Goal: Task Accomplishment & Management: Use online tool/utility

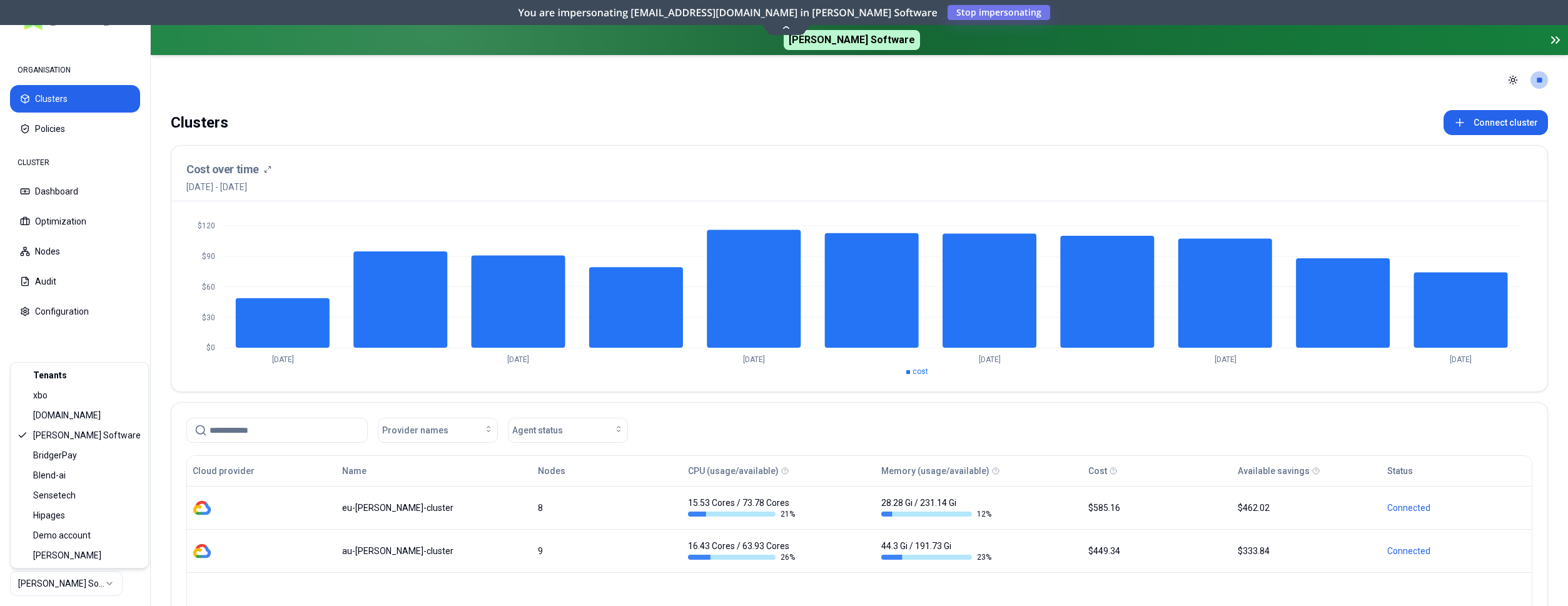
click at [36, 588] on html "ORGANISATION Clusters Policies CLUSTER Dashboard Optimization Nodes Audit Confi…" at bounding box center [784, 303] width 1568 height 606
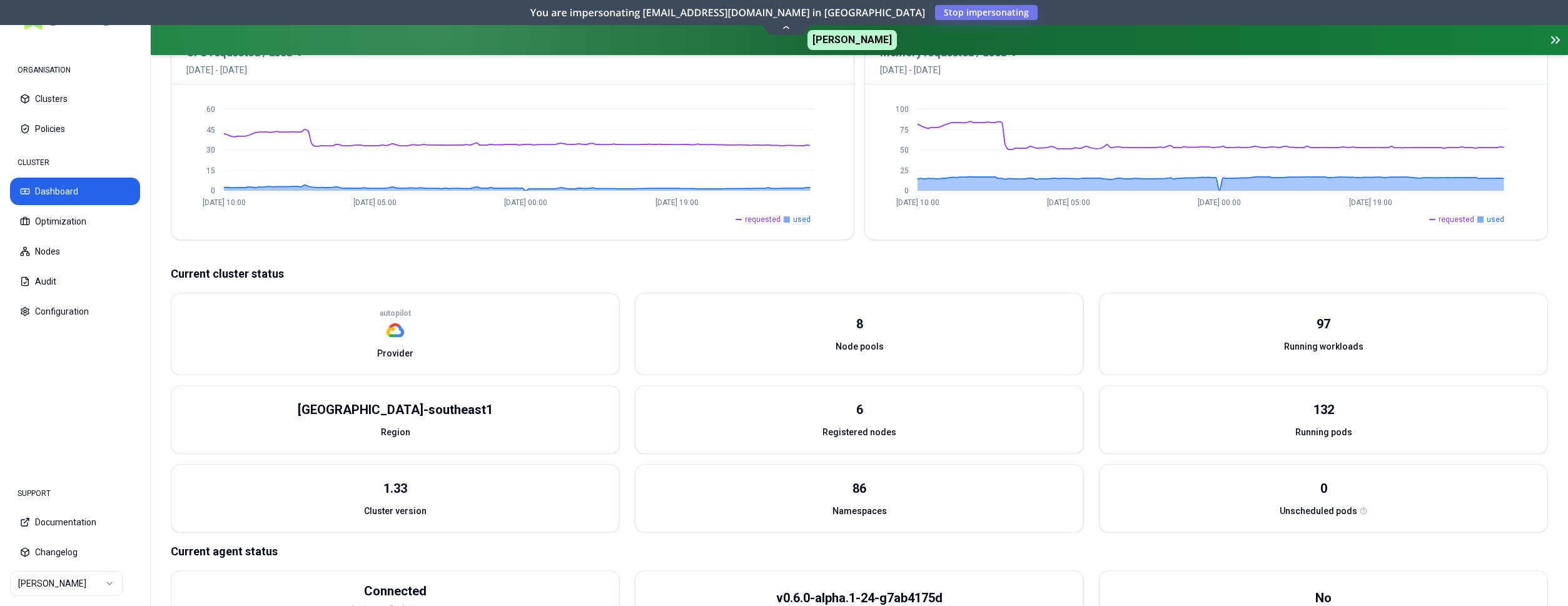
scroll to position [269, 0]
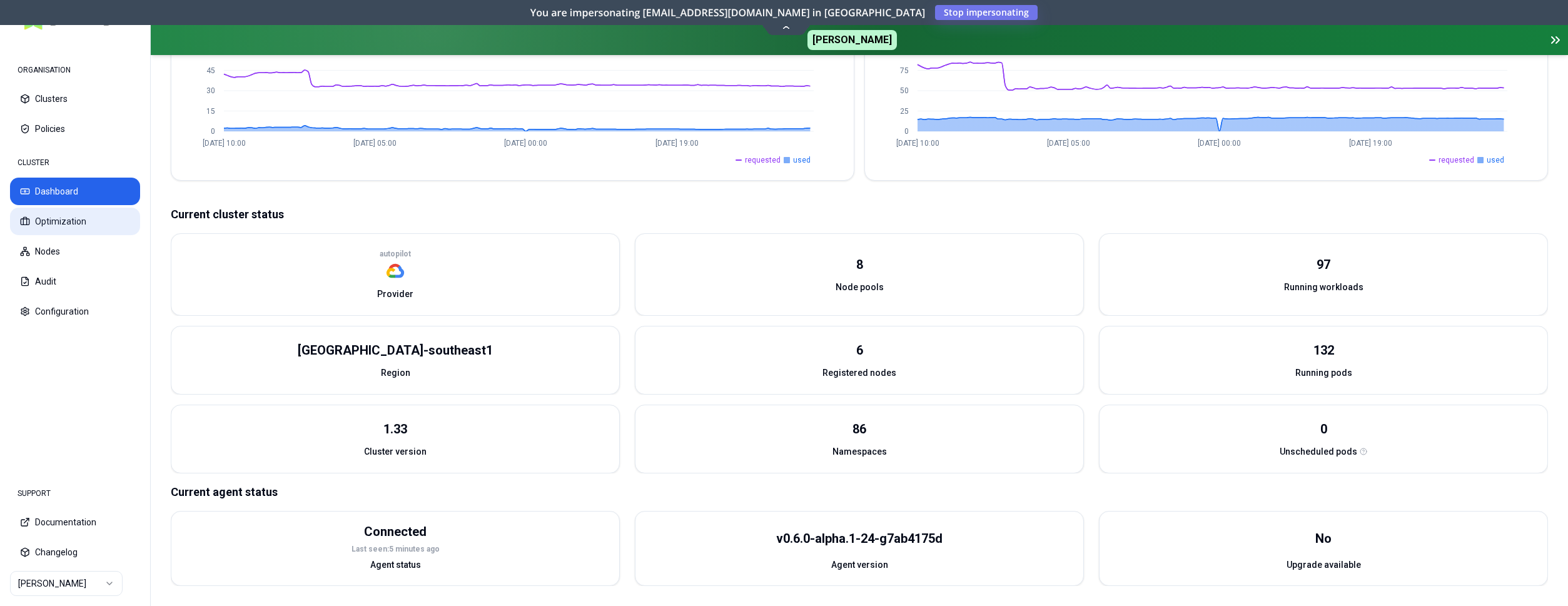
click at [28, 217] on icon at bounding box center [25, 222] width 10 height 10
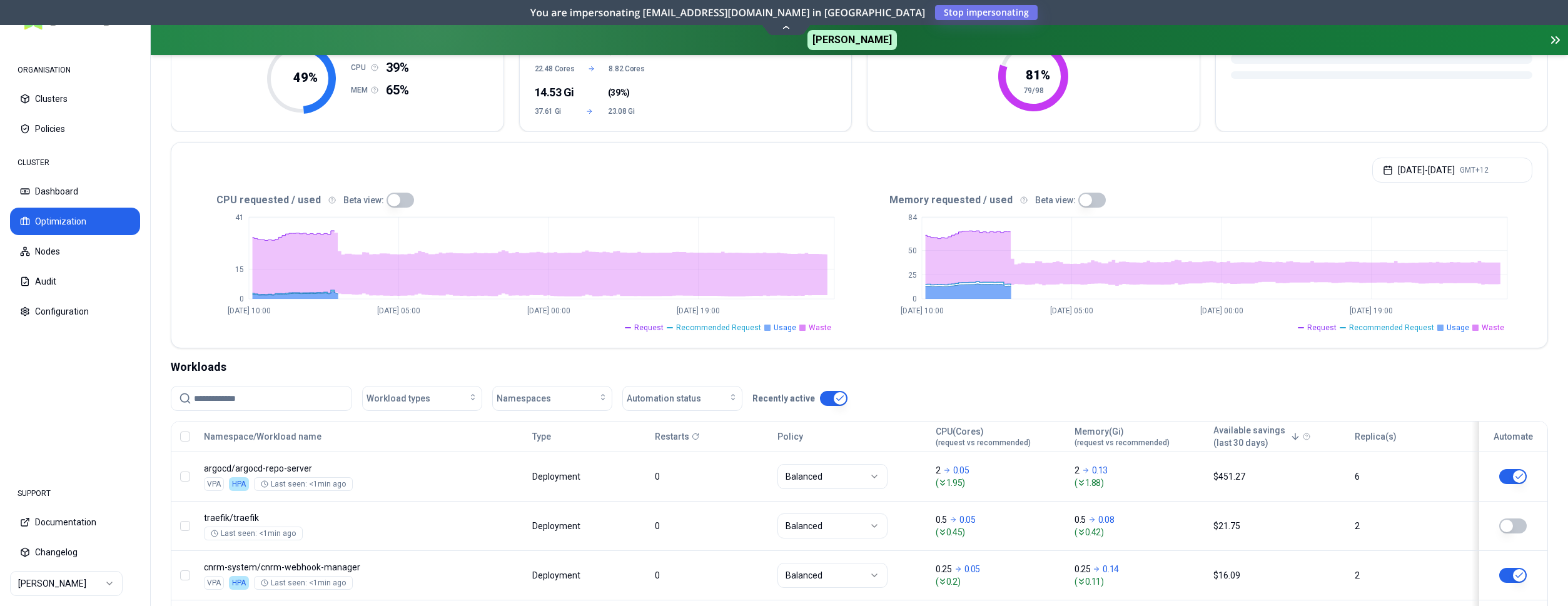
scroll to position [255, 0]
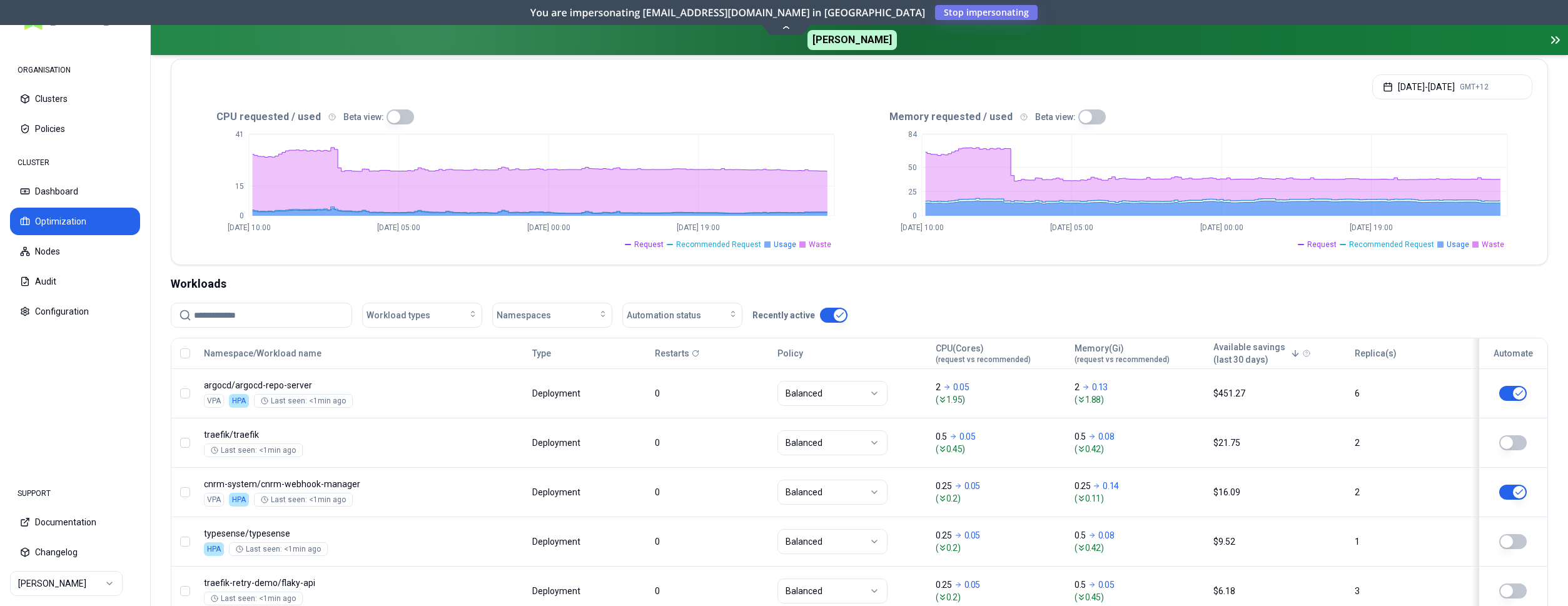
click at [308, 312] on input at bounding box center [269, 316] width 150 height 24
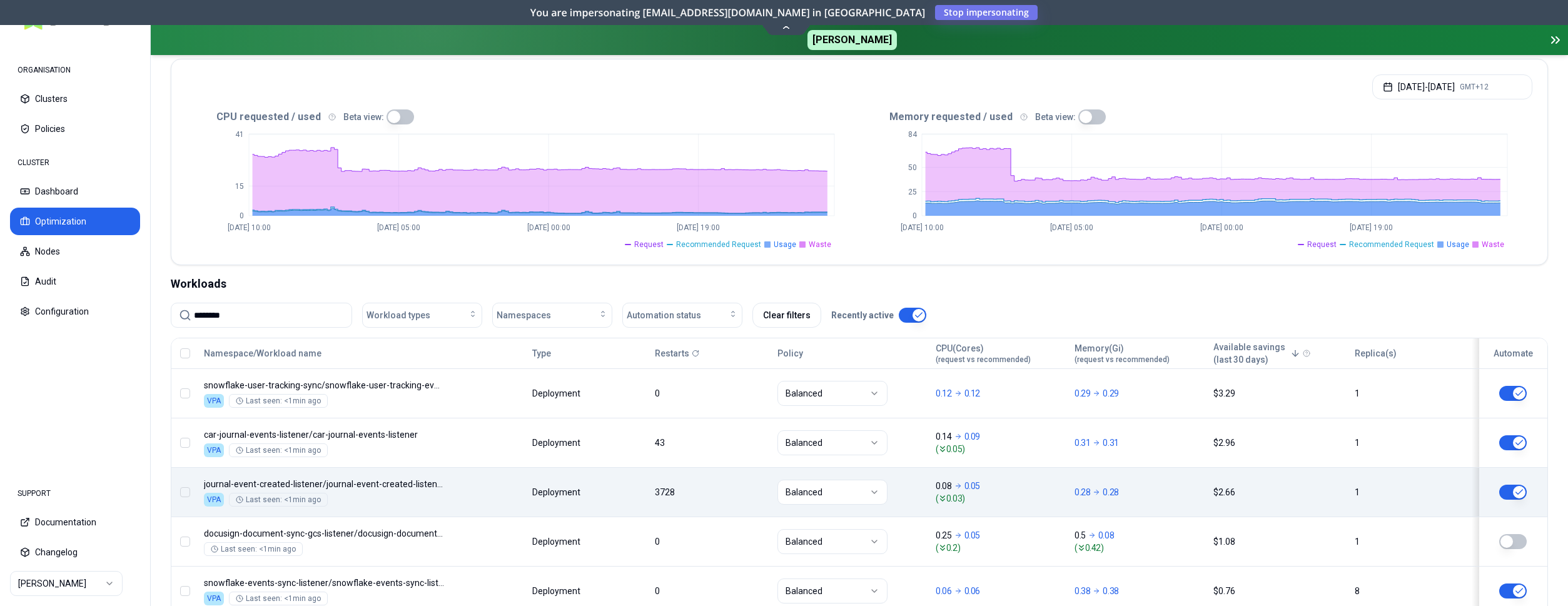
type input "********"
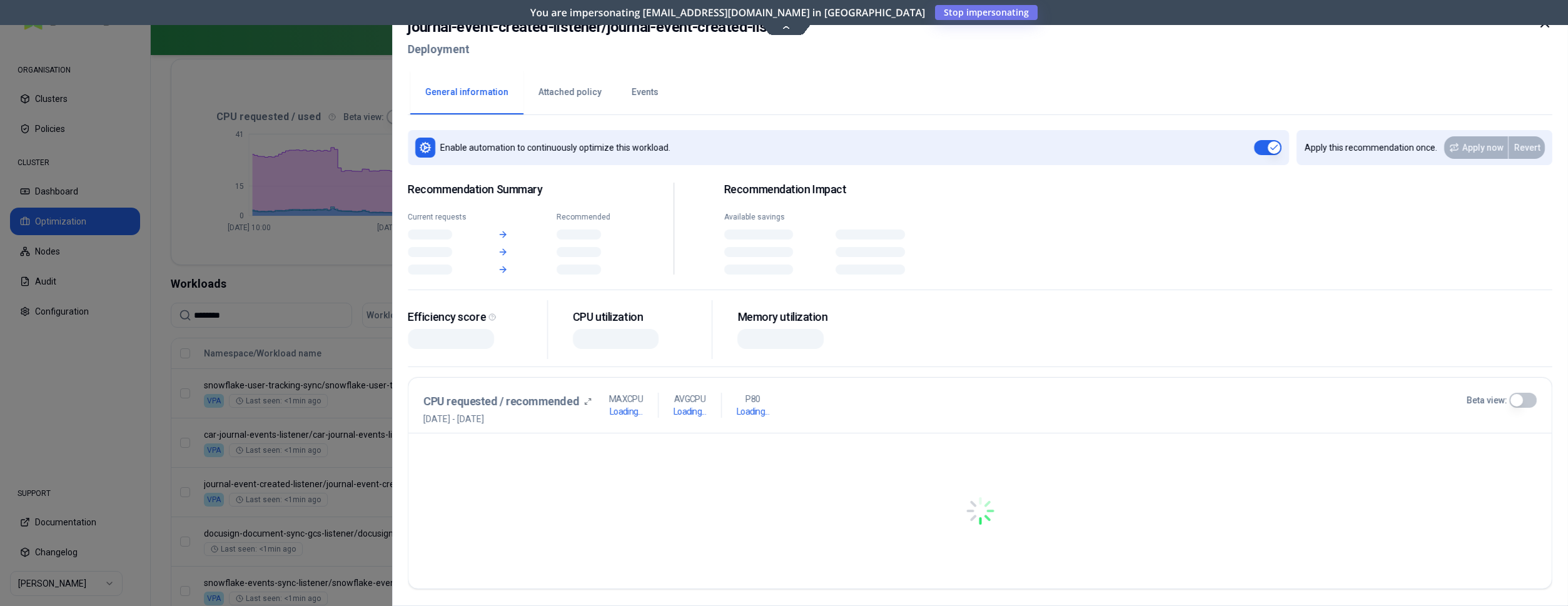
scroll to position [255, 0]
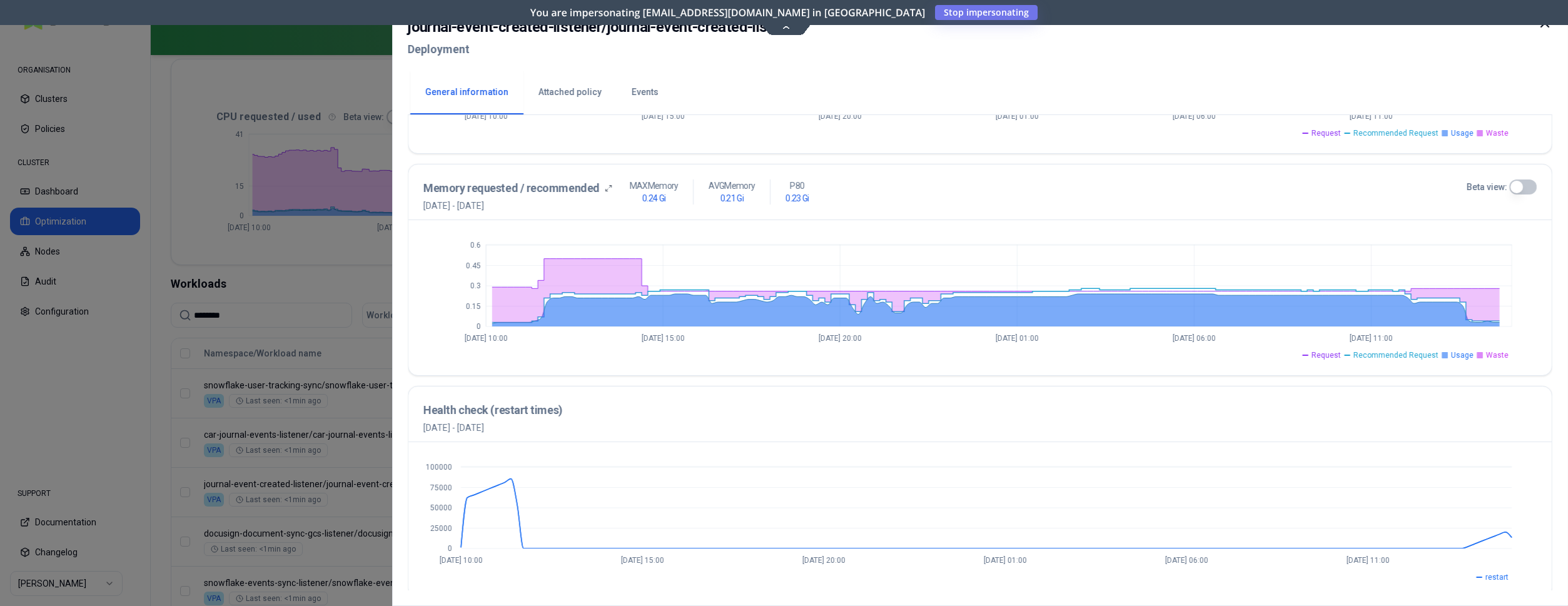
scroll to position [447, 0]
click at [1520, 183] on button "Beta view:" at bounding box center [1523, 186] width 28 height 15
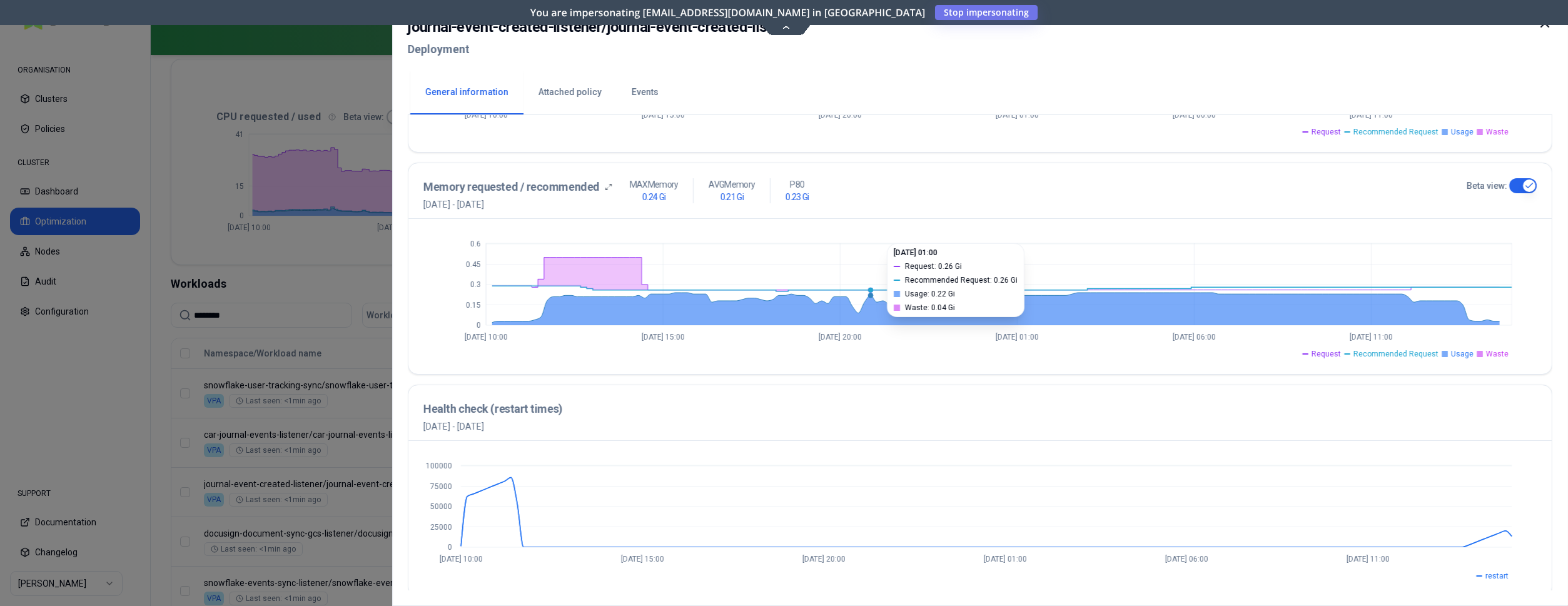
scroll to position [453, 0]
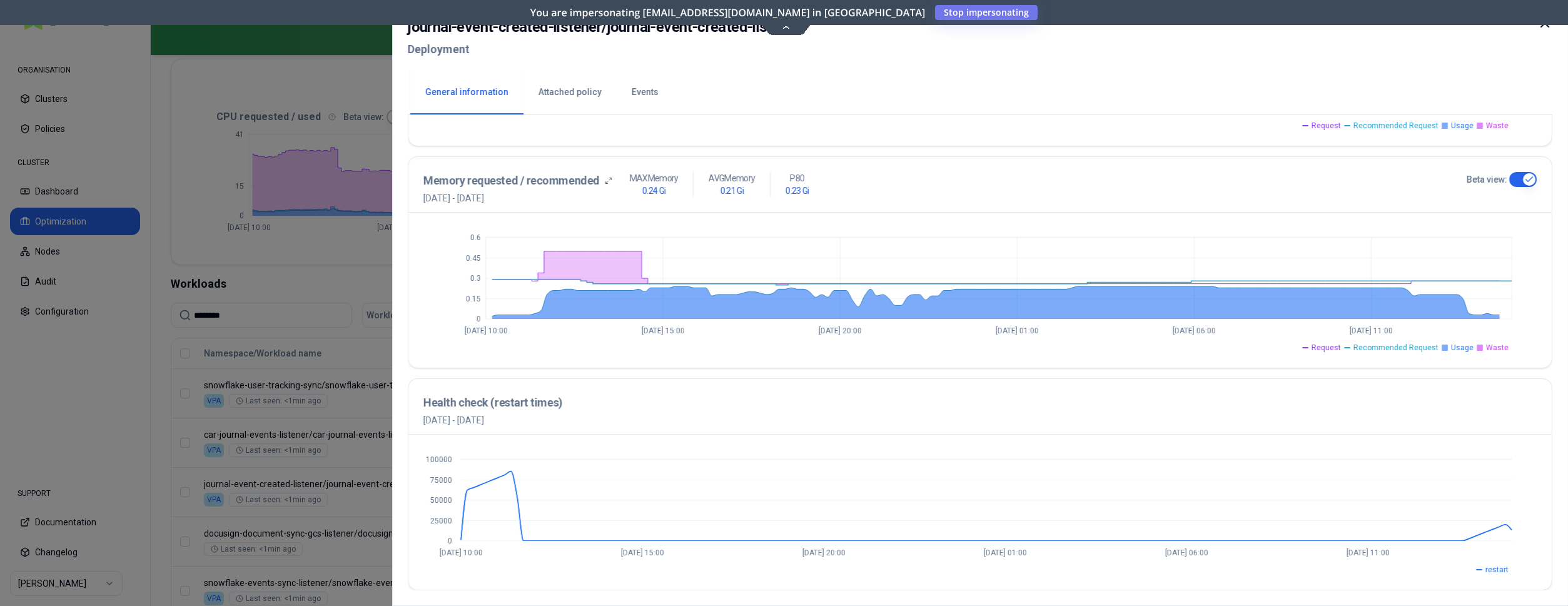
click at [307, 283] on div at bounding box center [784, 303] width 1568 height 606
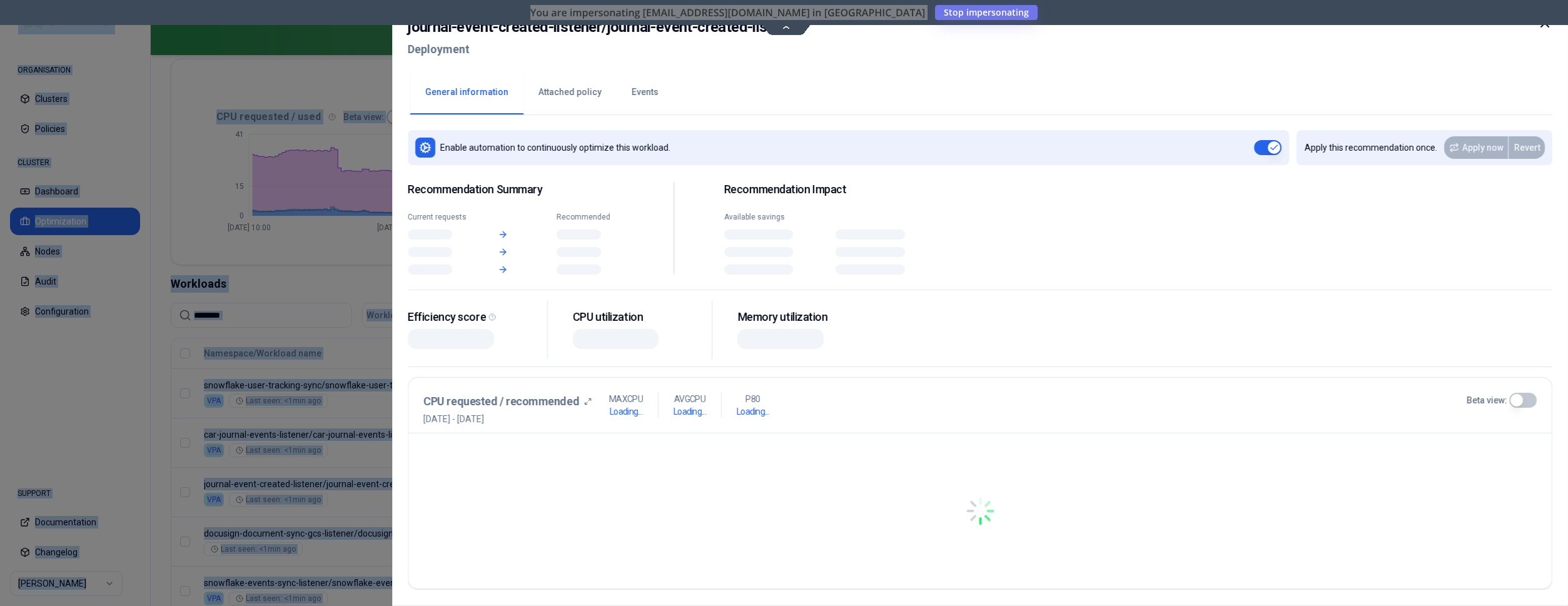
scroll to position [255, 0]
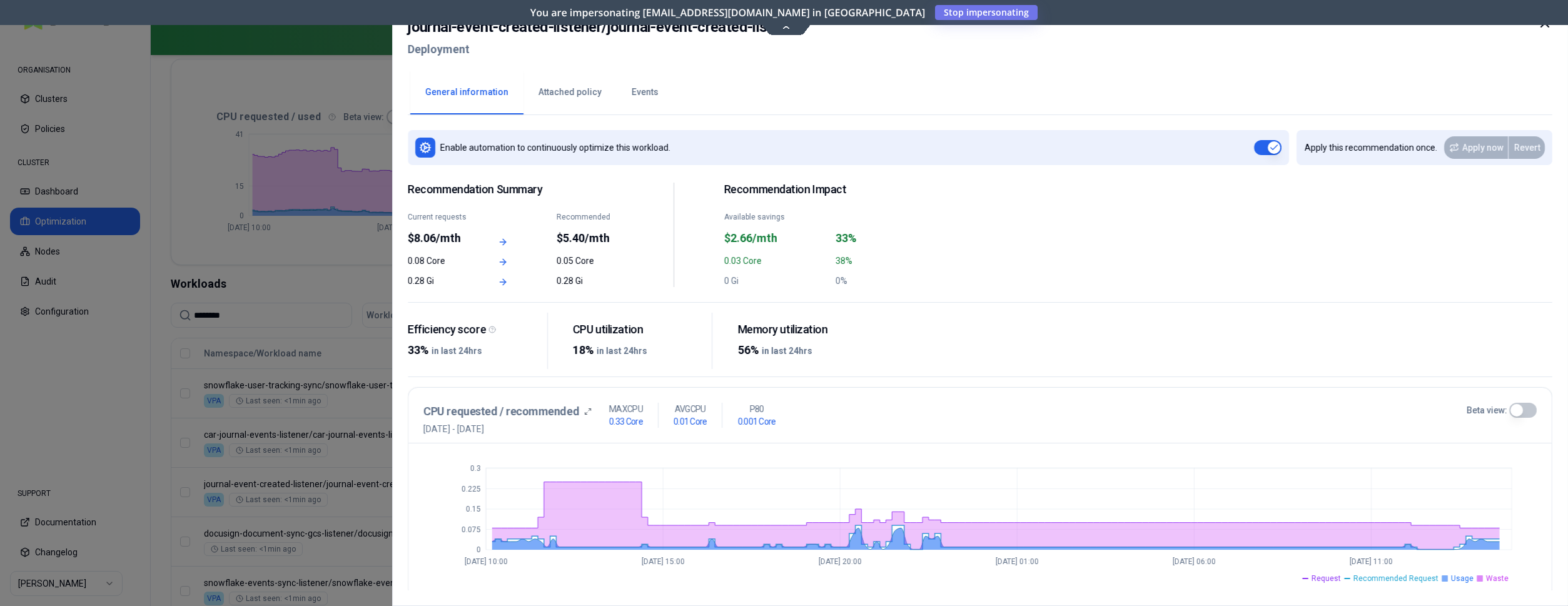
drag, startPoint x: 434, startPoint y: 484, endPoint x: 441, endPoint y: 483, distance: 7.1
click at [686, 35] on h2 "journal-event-created-listener / journal-event-created-listener" at bounding box center [604, 27] width 392 height 23
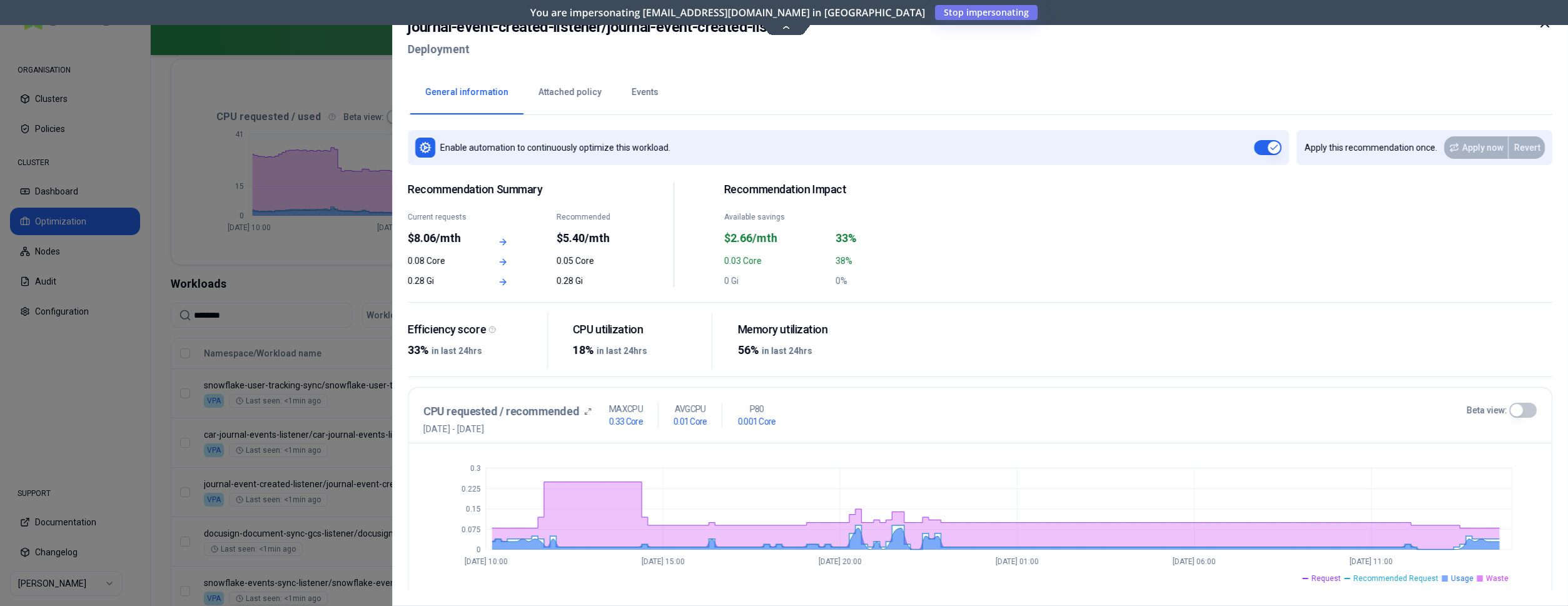
click at [699, 78] on div "General information Attached policy Events" at bounding box center [980, 92] width 1145 height 47
click at [787, 27] on h2 "journal-event-created-listener / journal-event-created-listener" at bounding box center [604, 27] width 392 height 23
drag, startPoint x: 829, startPoint y: 68, endPoint x: 834, endPoint y: 80, distance: 13.0
click at [830, 68] on div "journal-event-created-listener / journal-event-created-listener Deployment Gene…" at bounding box center [979, 303] width 1176 height 606
click at [337, 397] on div at bounding box center [784, 303] width 1568 height 606
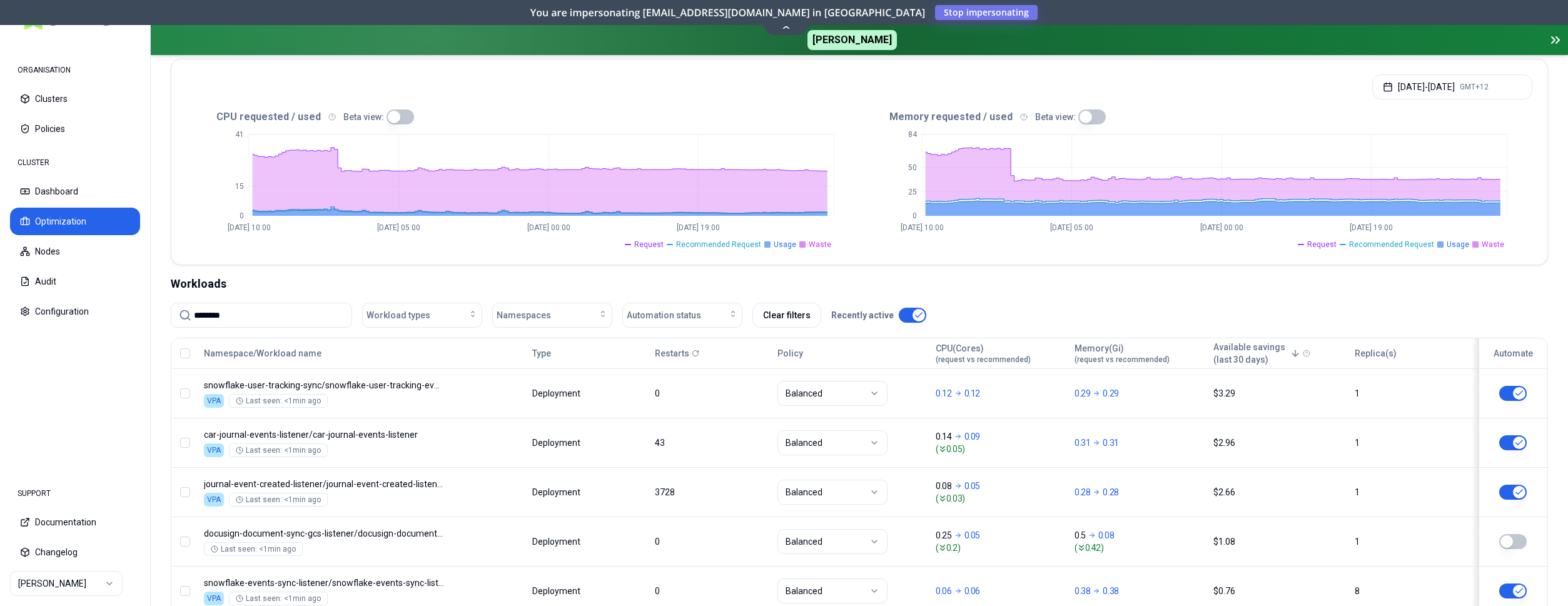
scroll to position [255, 0]
click at [60, 574] on html "ORGANISATION Clusters Policies CLUSTER Dashboard Optimization Nodes Audit Confi…" at bounding box center [784, 303] width 1568 height 606
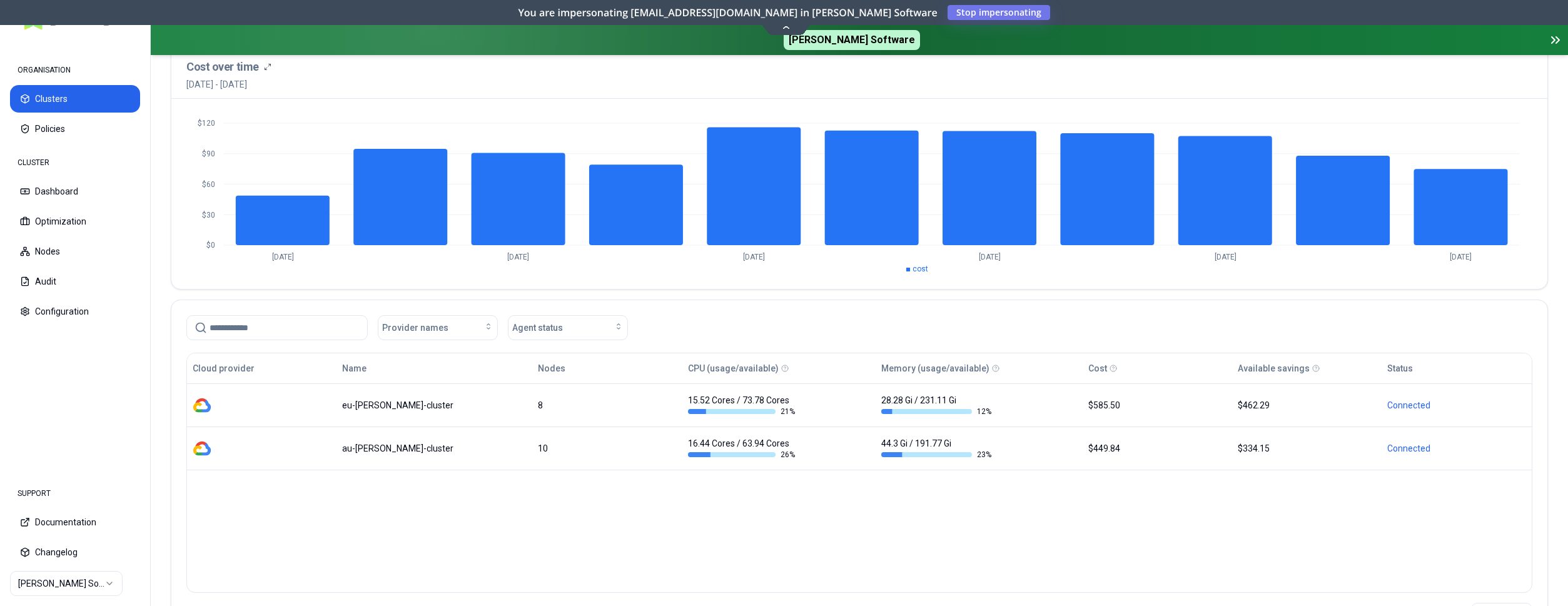
scroll to position [128, 0]
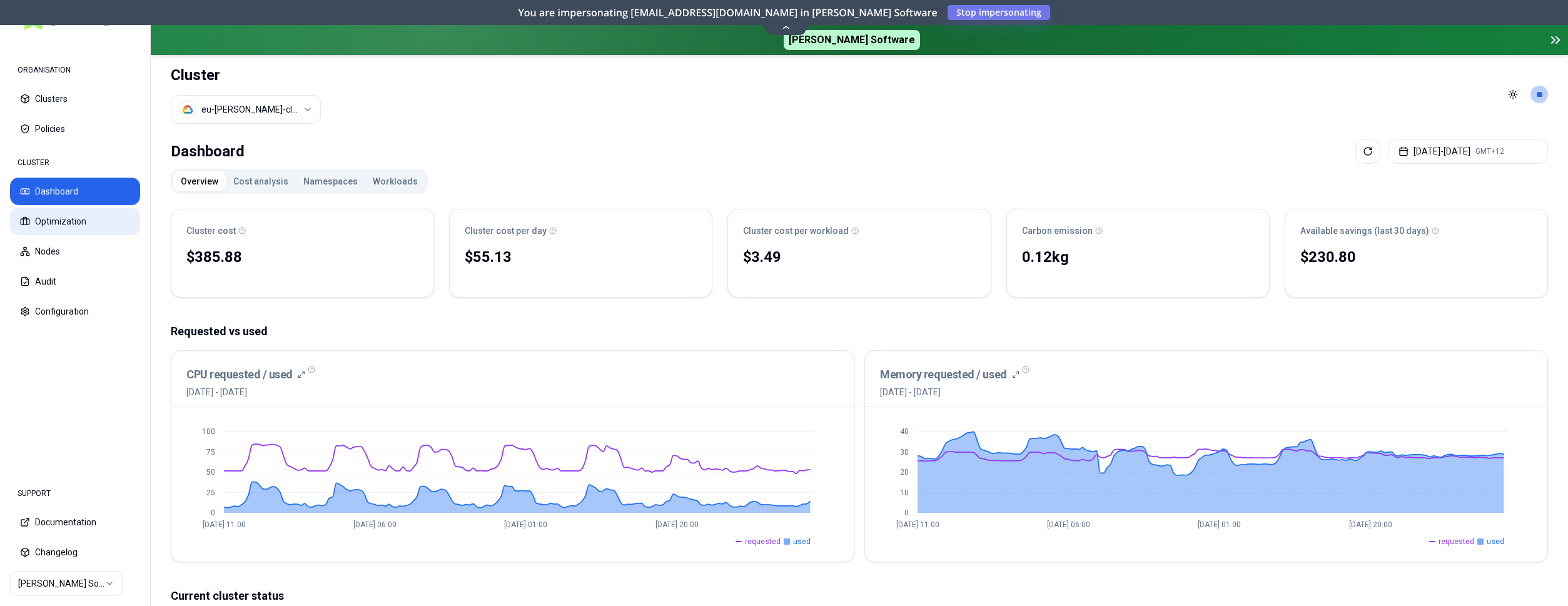
click at [56, 218] on button "Optimization" at bounding box center [75, 222] width 130 height 28
